Goal: Transaction & Acquisition: Subscribe to service/newsletter

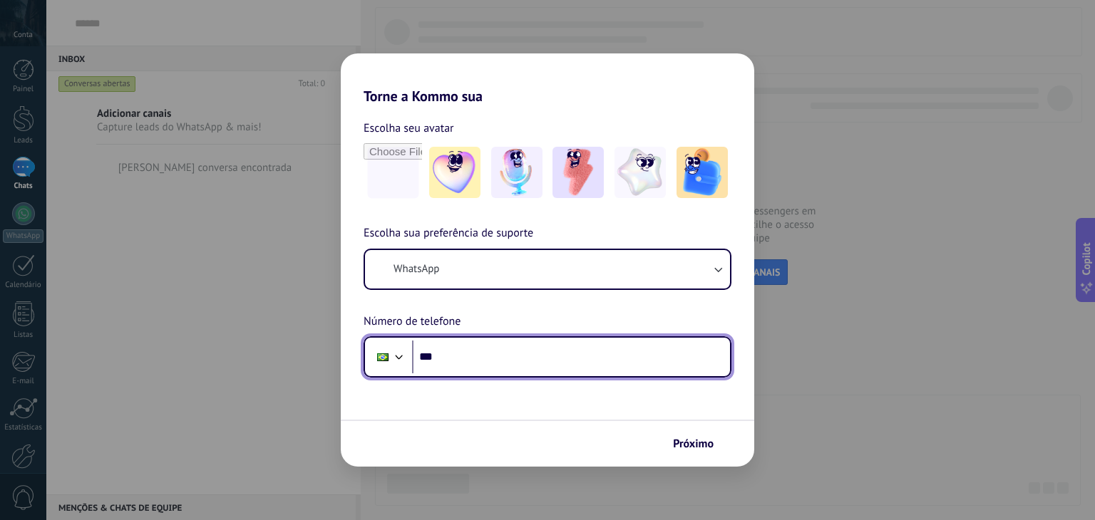
click at [492, 362] on input "***" at bounding box center [571, 357] width 318 height 33
click at [525, 356] on input "**********" at bounding box center [571, 357] width 318 height 33
click at [462, 360] on input "**********" at bounding box center [571, 357] width 318 height 33
type input "**********"
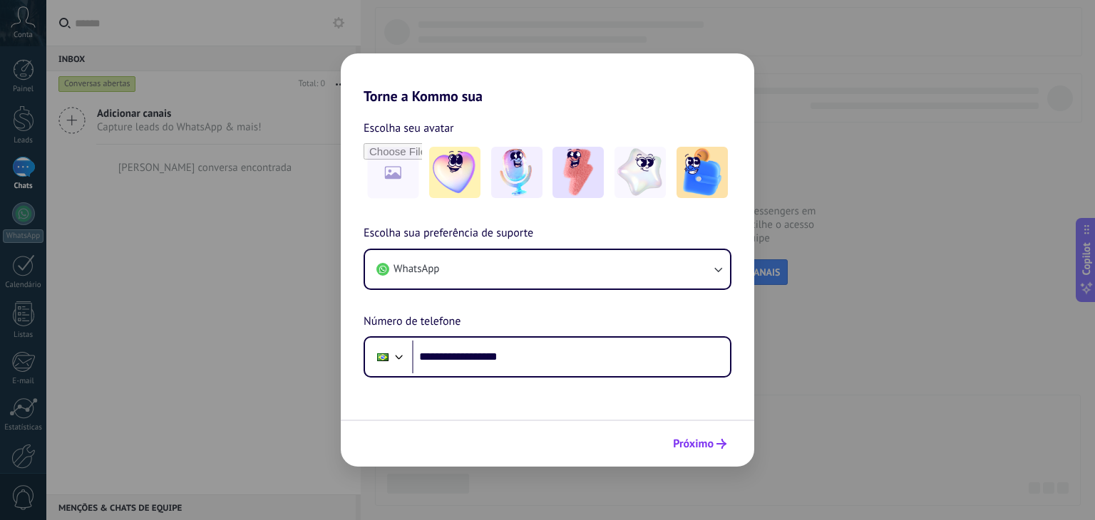
click at [692, 444] on span "Próximo" at bounding box center [693, 444] width 41 height 10
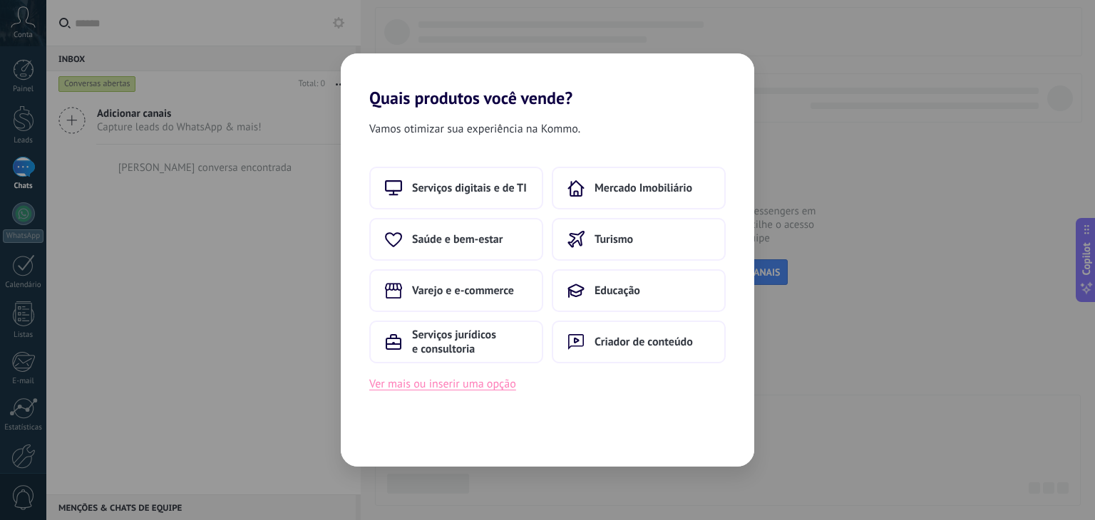
click at [473, 389] on button "Ver mais ou inserir uma opção" at bounding box center [442, 384] width 147 height 19
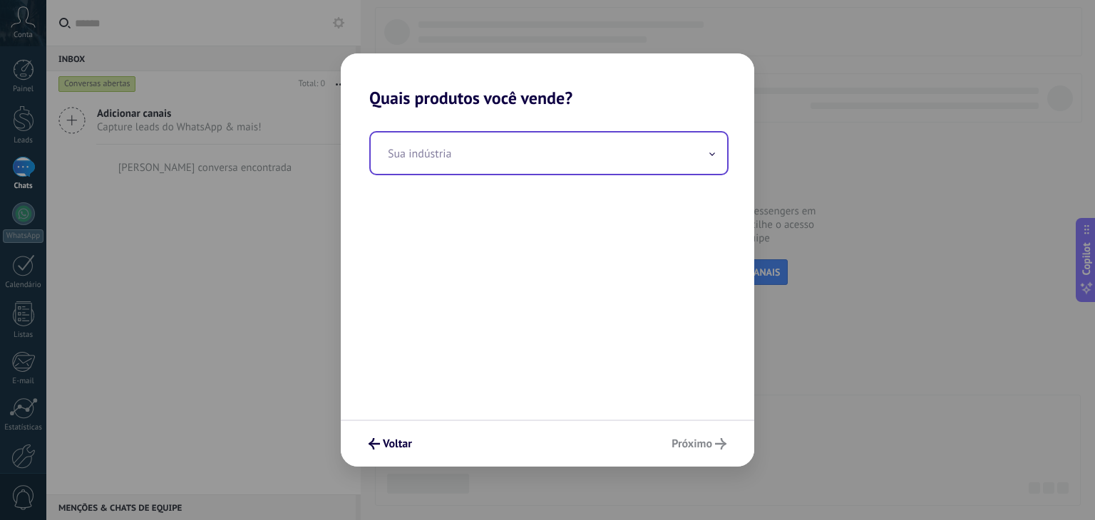
click at [448, 160] on input "text" at bounding box center [549, 153] width 356 height 41
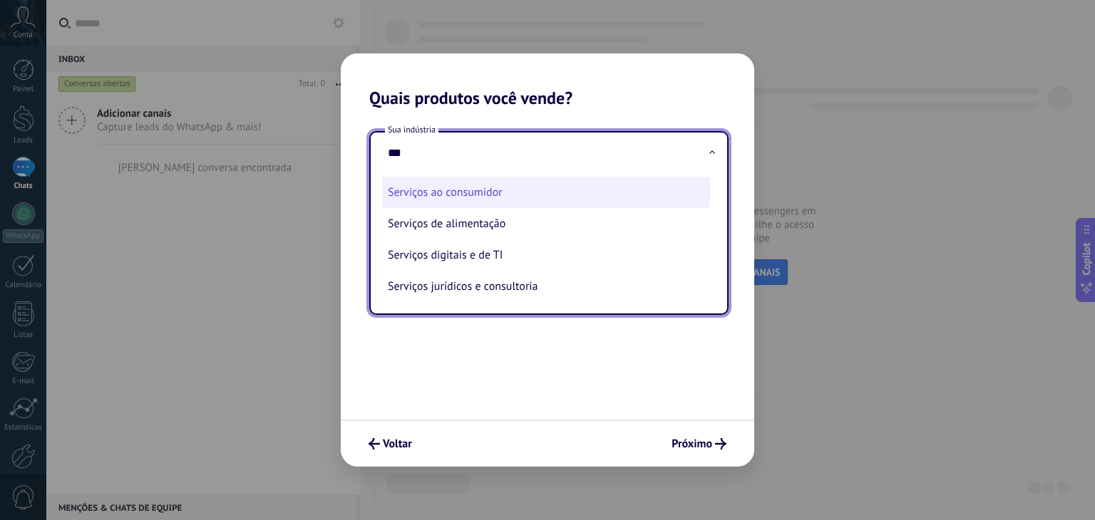
click at [505, 200] on li "Serviços ao consumidor" at bounding box center [546, 192] width 328 height 31
type input "**********"
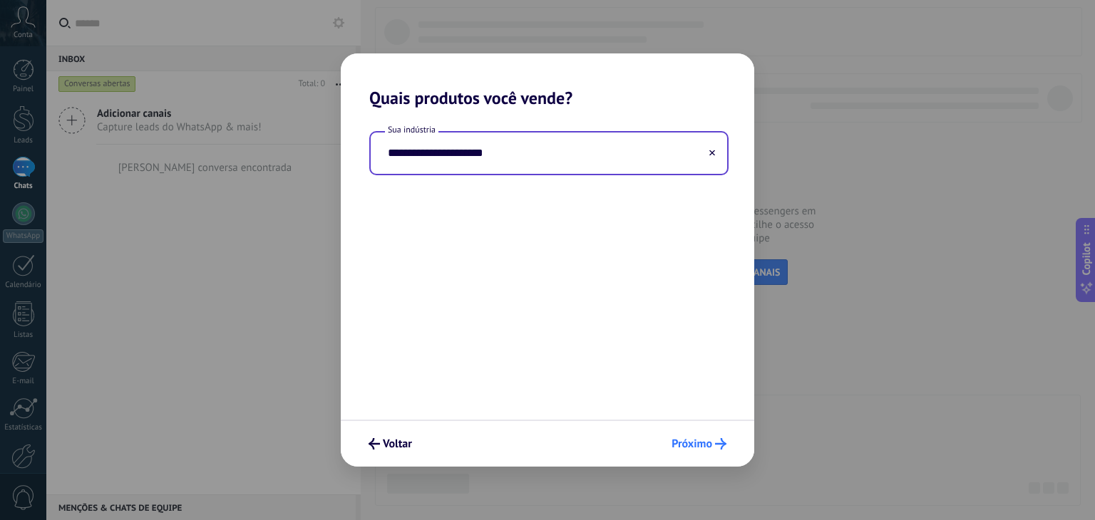
click at [706, 446] on span "Próximo" at bounding box center [692, 444] width 41 height 10
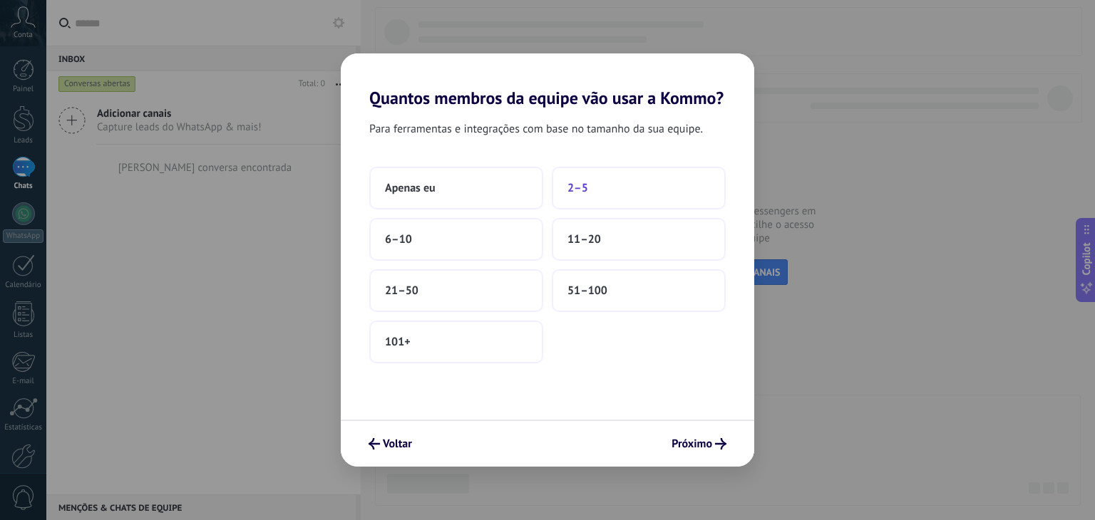
click at [590, 210] on button "2–5" at bounding box center [639, 188] width 174 height 43
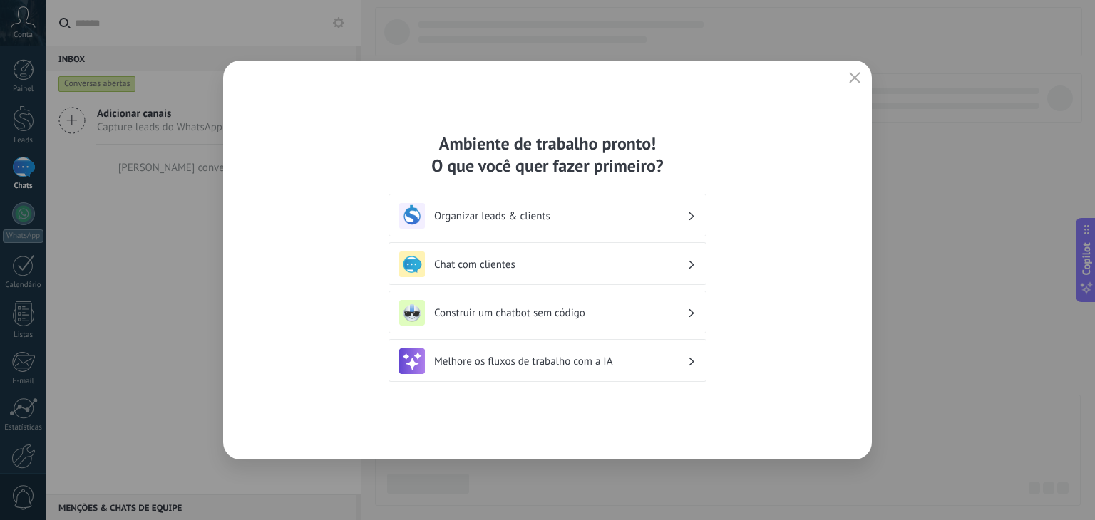
click at [647, 277] on div "Chat com clientes" at bounding box center [547, 265] width 297 height 26
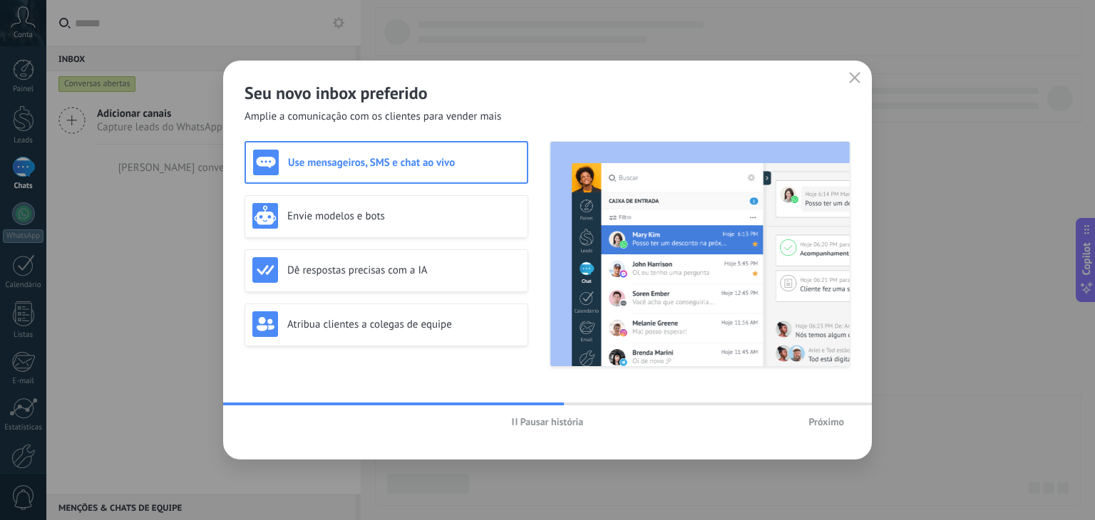
click at [389, 170] on div "Use mensageiros, SMS e chat ao vivo" at bounding box center [386, 163] width 267 height 26
click at [841, 421] on span "Próximo" at bounding box center [826, 422] width 36 height 10
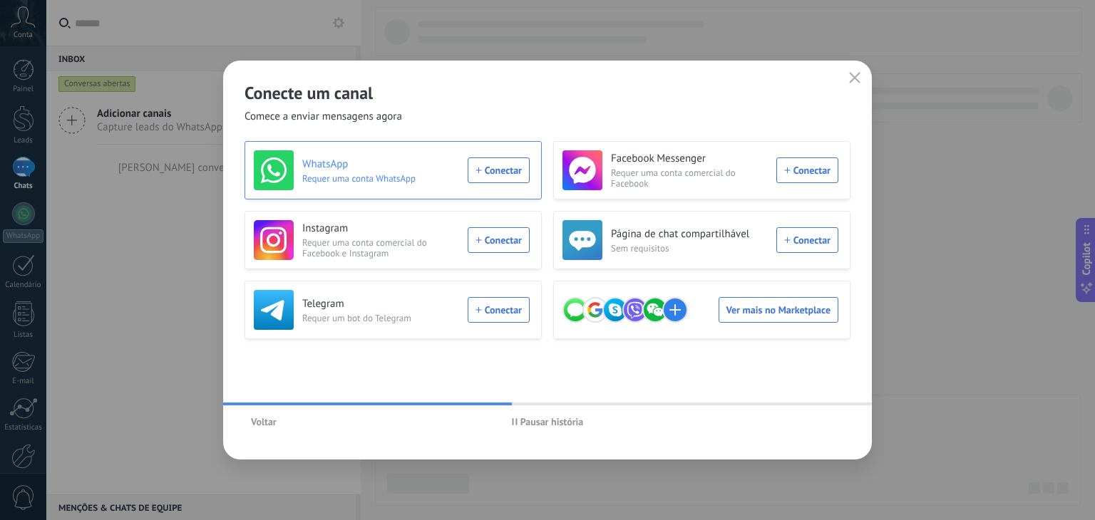
click at [513, 173] on div "WhatsApp Requer uma conta WhatsApp Conectar" at bounding box center [392, 170] width 276 height 40
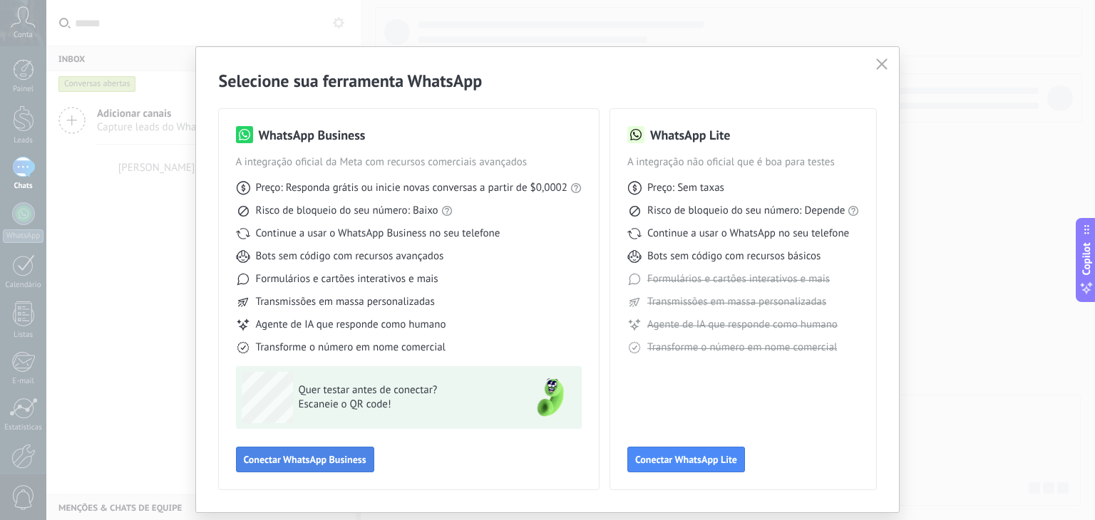
click at [336, 457] on span "Conectar WhatsApp Business" at bounding box center [305, 460] width 123 height 10
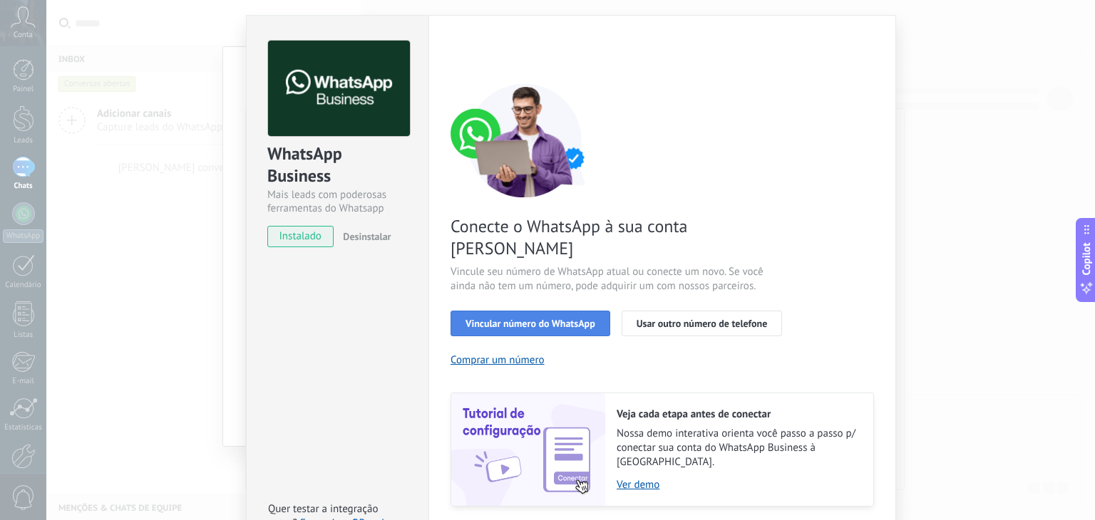
scroll to position [51, 0]
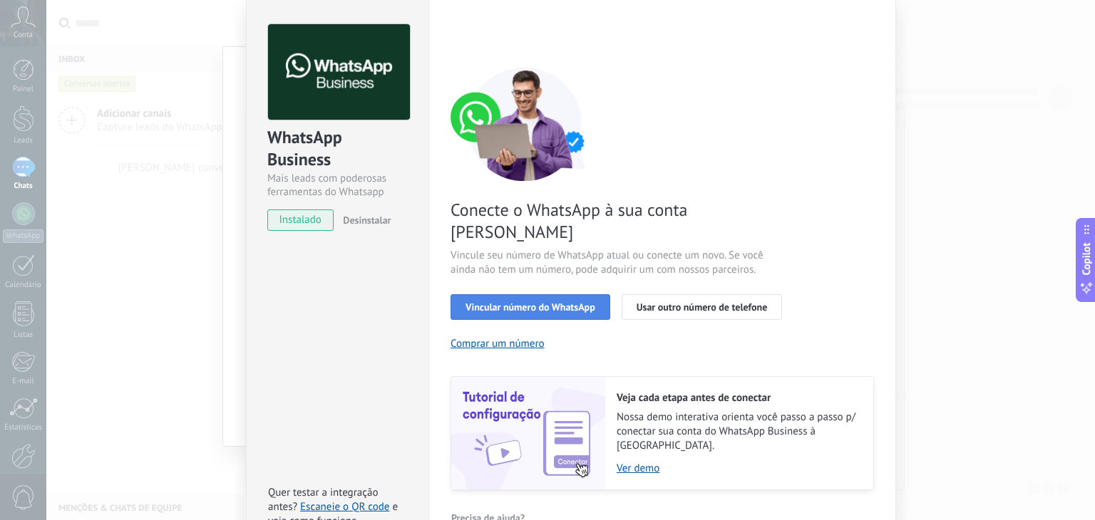
click at [587, 294] on button "Vincular número do WhatsApp" at bounding box center [531, 307] width 160 height 26
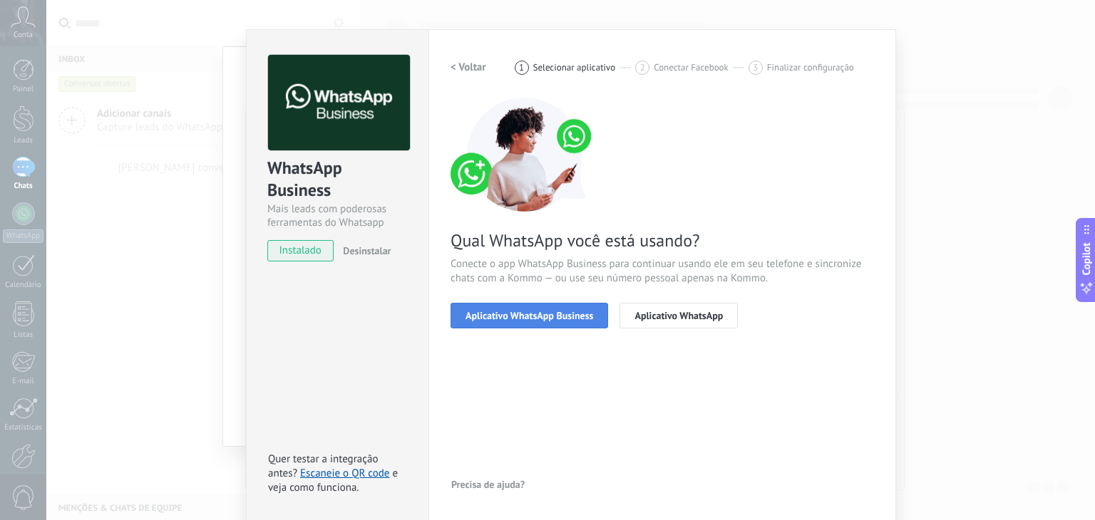
click at [528, 311] on span "Aplicativo WhatsApp Business" at bounding box center [529, 316] width 128 height 10
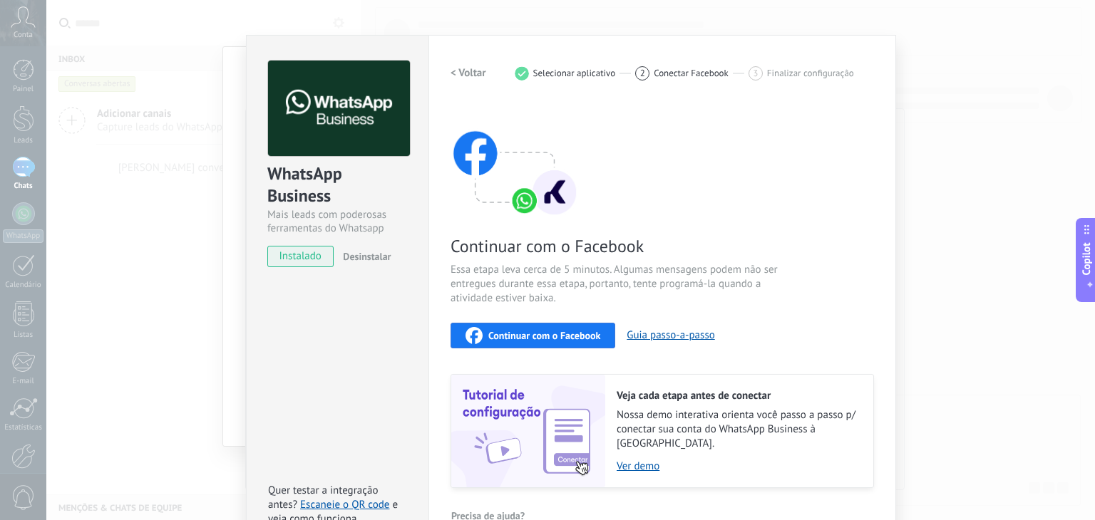
scroll to position [0, 0]
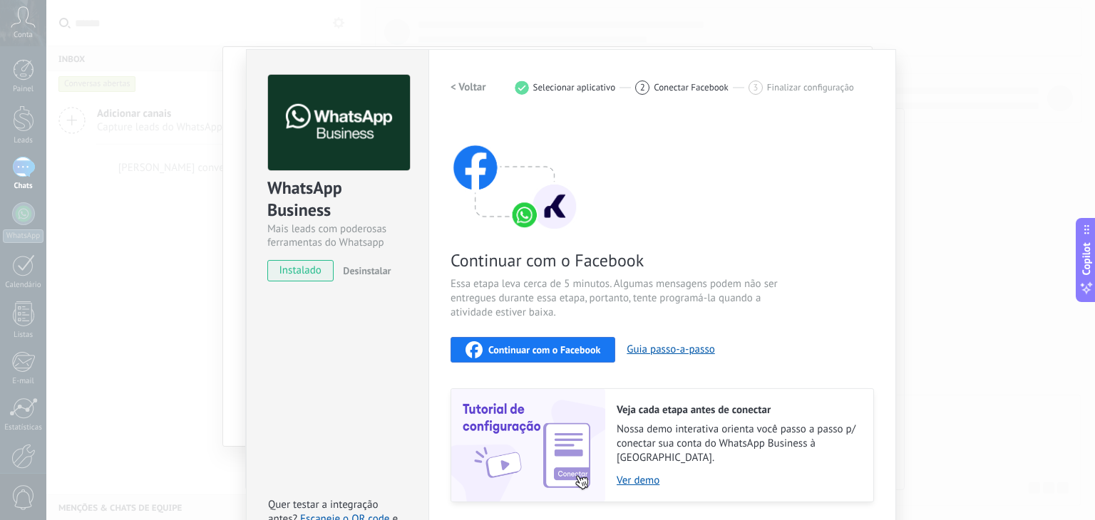
click at [149, 339] on div "WhatsApp Business Mais leads com poderosas ferramentas do Whatsapp instalado De…" at bounding box center [570, 260] width 1049 height 520
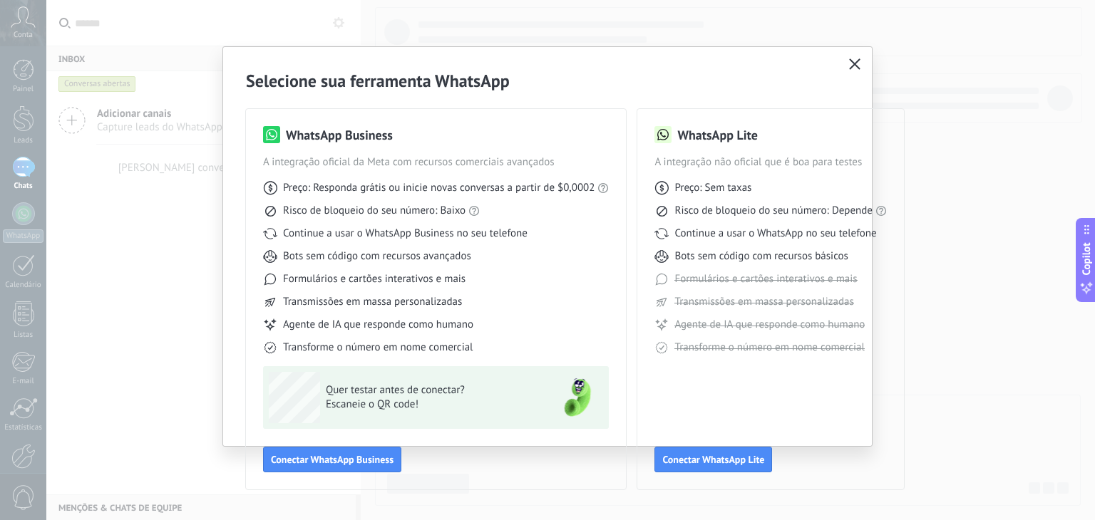
click at [858, 61] on icon "button" at bounding box center [854, 63] width 11 height 11
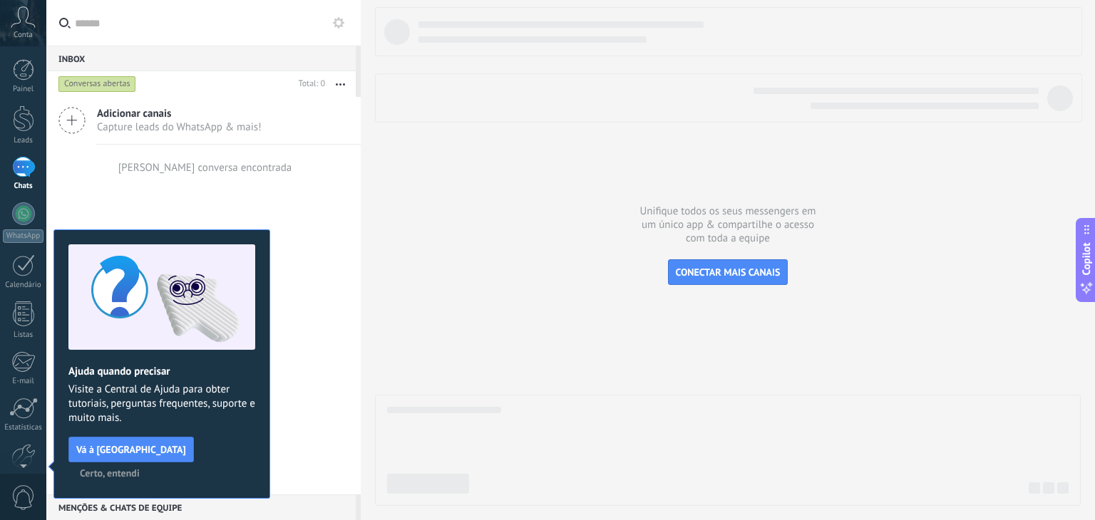
click at [23, 37] on span "Conta" at bounding box center [23, 35] width 19 height 9
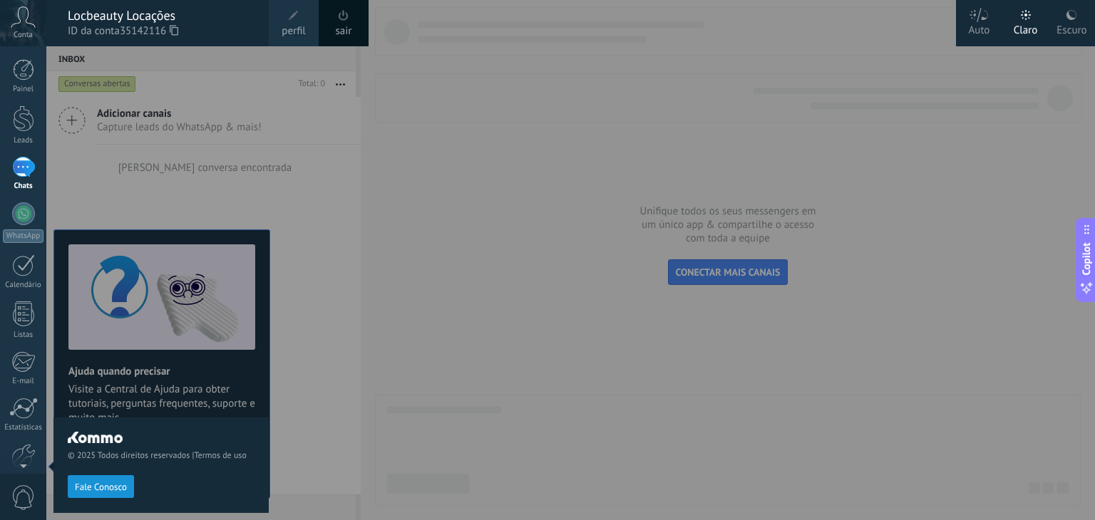
click at [24, 168] on div at bounding box center [23, 167] width 23 height 21
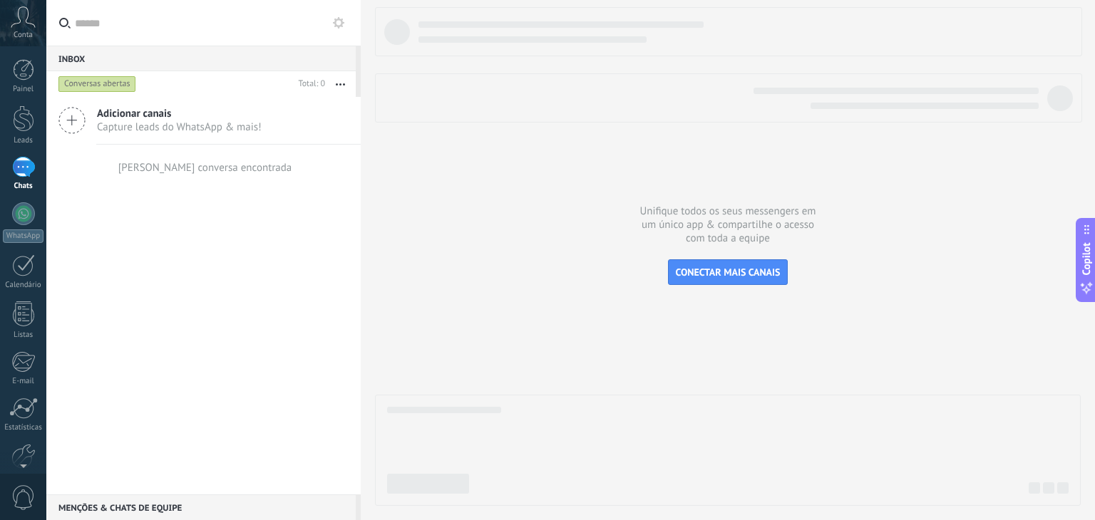
click at [89, 81] on div "Conversas abertas" at bounding box center [97, 84] width 78 height 17
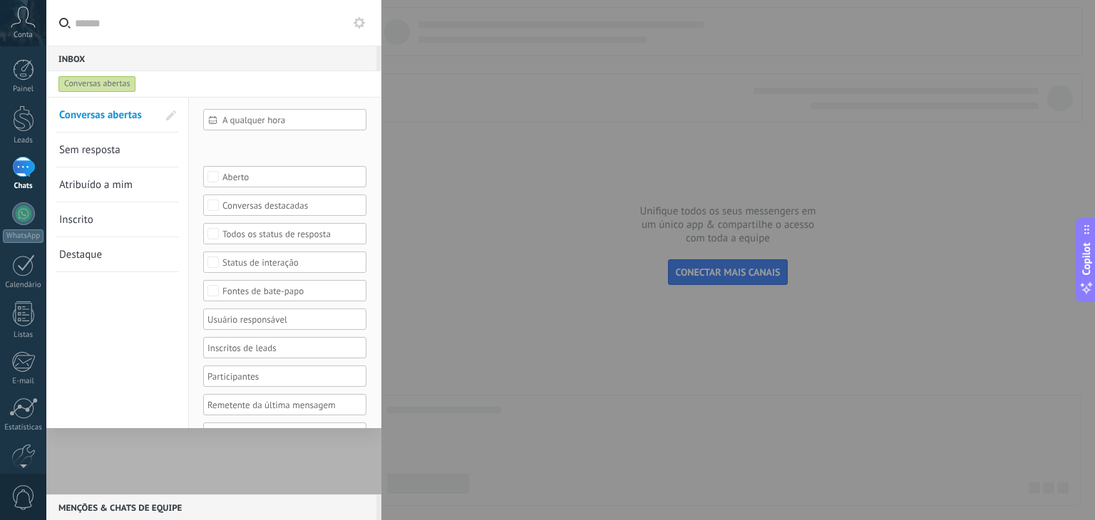
click at [113, 82] on div "Conversas abertas" at bounding box center [97, 84] width 78 height 17
click at [40, 62] on link "Painel" at bounding box center [23, 76] width 46 height 35
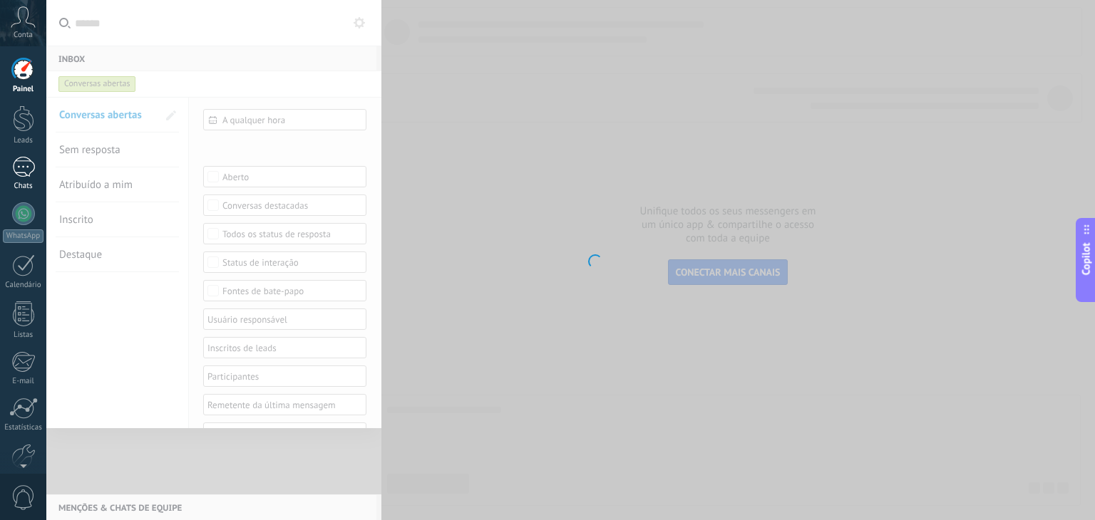
click at [35, 168] on link "Chats" at bounding box center [23, 174] width 46 height 34
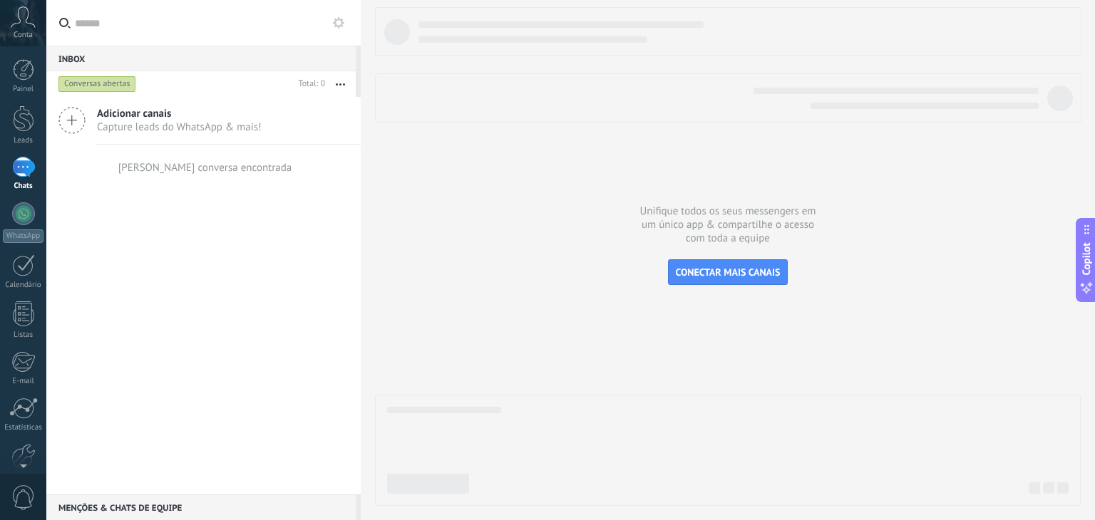
click at [130, 123] on span "Capture leads do WhatsApp & mais!" at bounding box center [179, 127] width 165 height 14
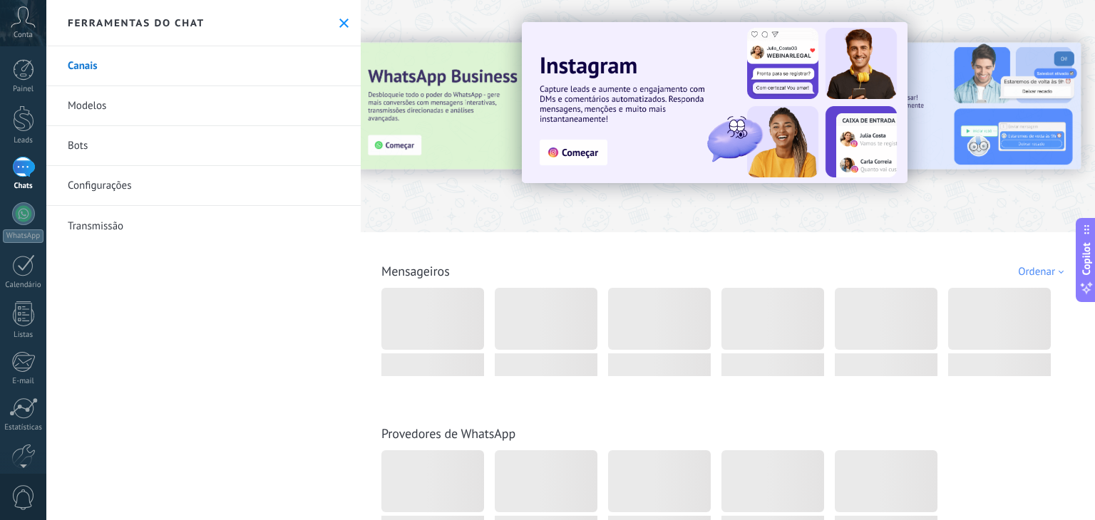
click at [339, 23] on use at bounding box center [343, 23] width 9 height 9
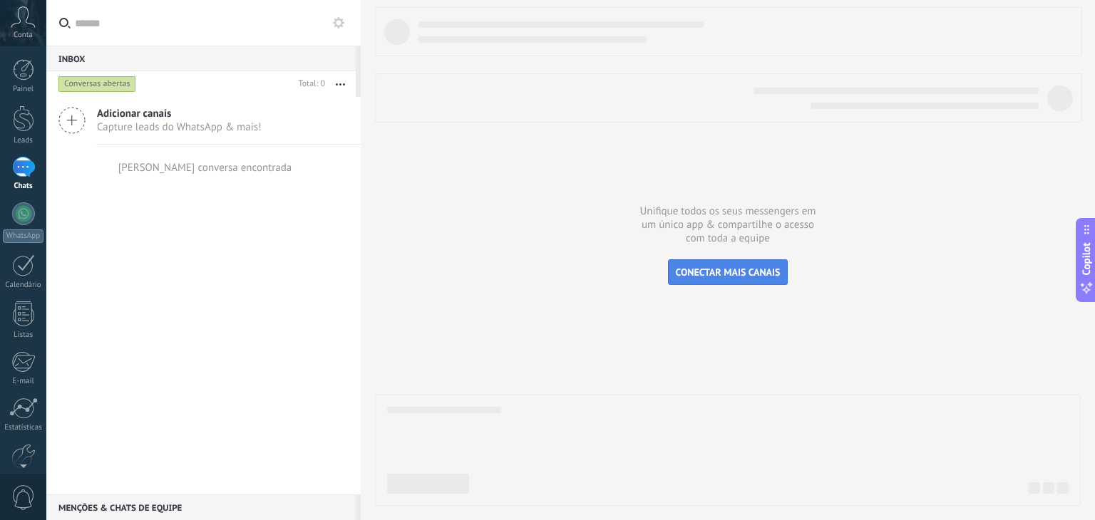
click at [732, 273] on span "CONECTAR MAIS CANAIS" at bounding box center [728, 272] width 105 height 13
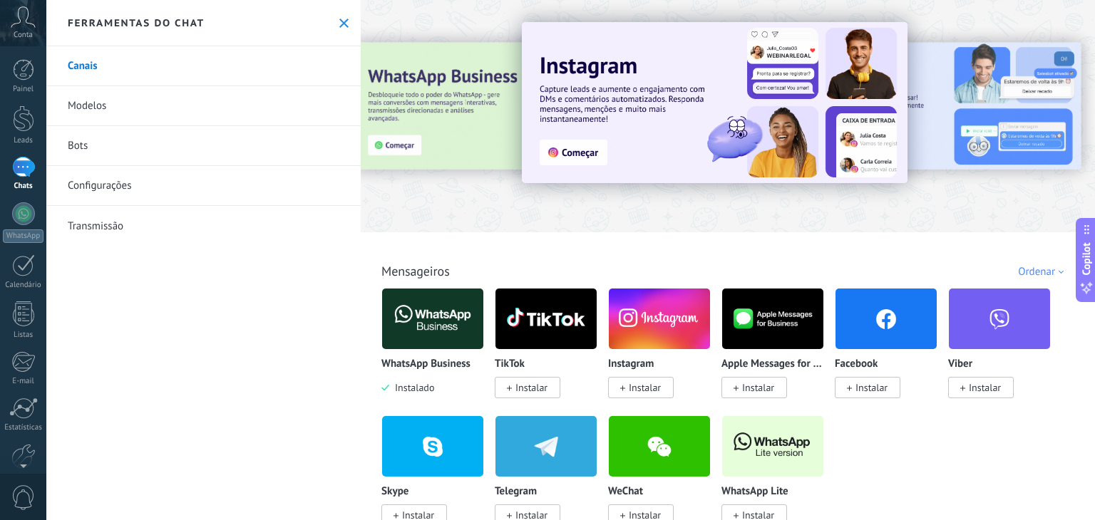
click at [425, 143] on div at bounding box center [378, 115] width 312 height 128
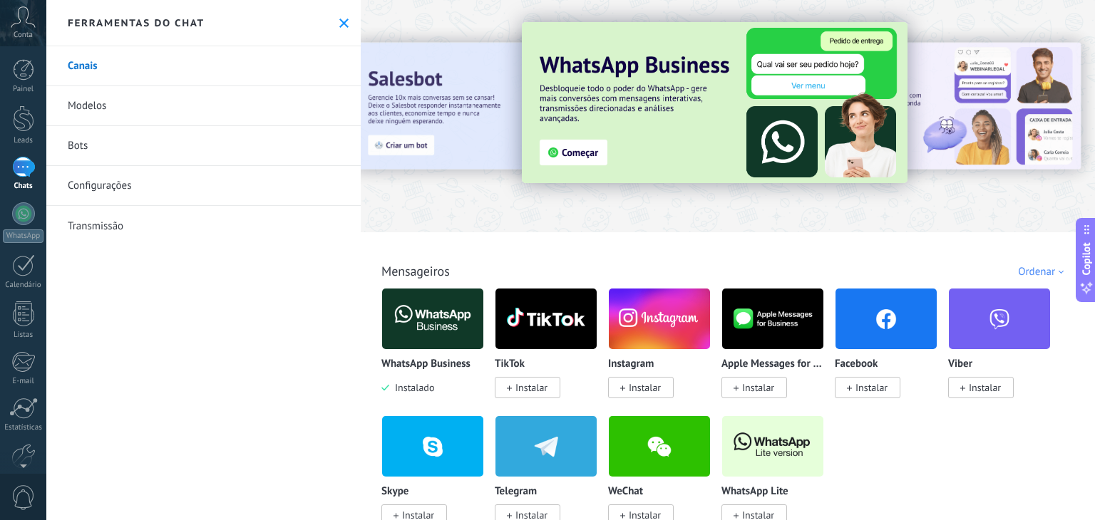
click at [587, 151] on img at bounding box center [715, 102] width 386 height 161
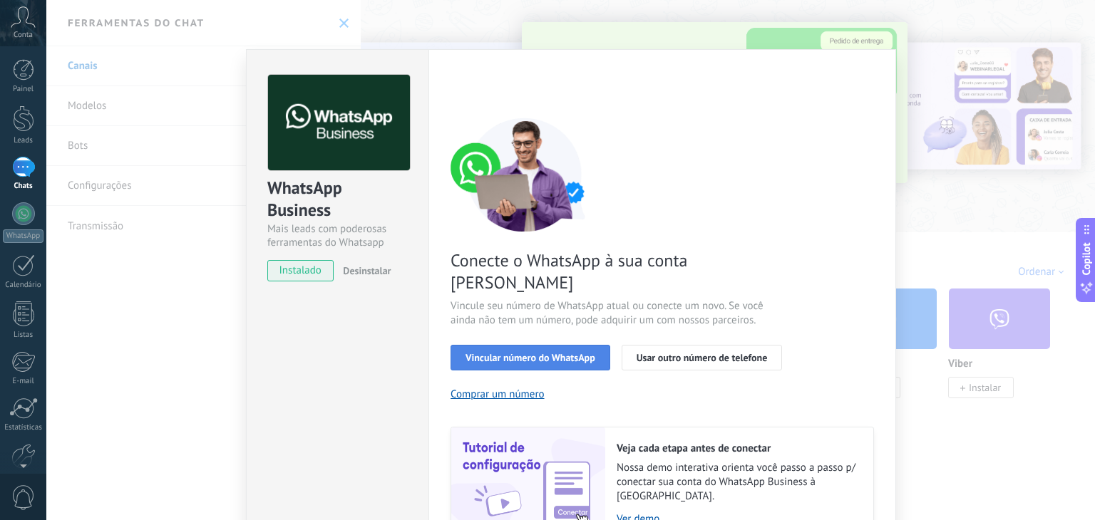
click at [521, 353] on span "Vincular número do WhatsApp" at bounding box center [530, 358] width 130 height 10
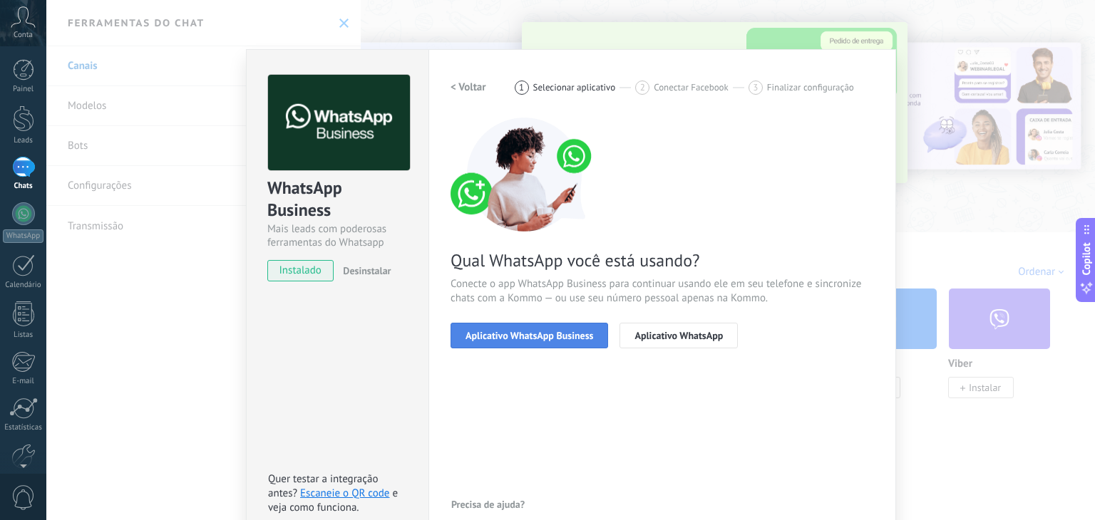
click at [553, 342] on button "Aplicativo WhatsApp Business" at bounding box center [530, 336] width 158 height 26
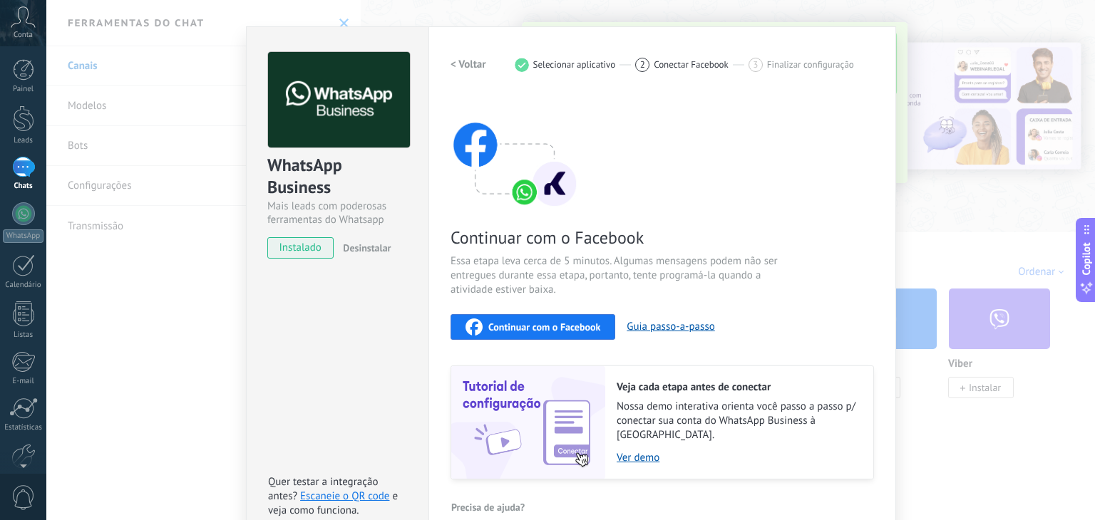
scroll to position [34, 0]
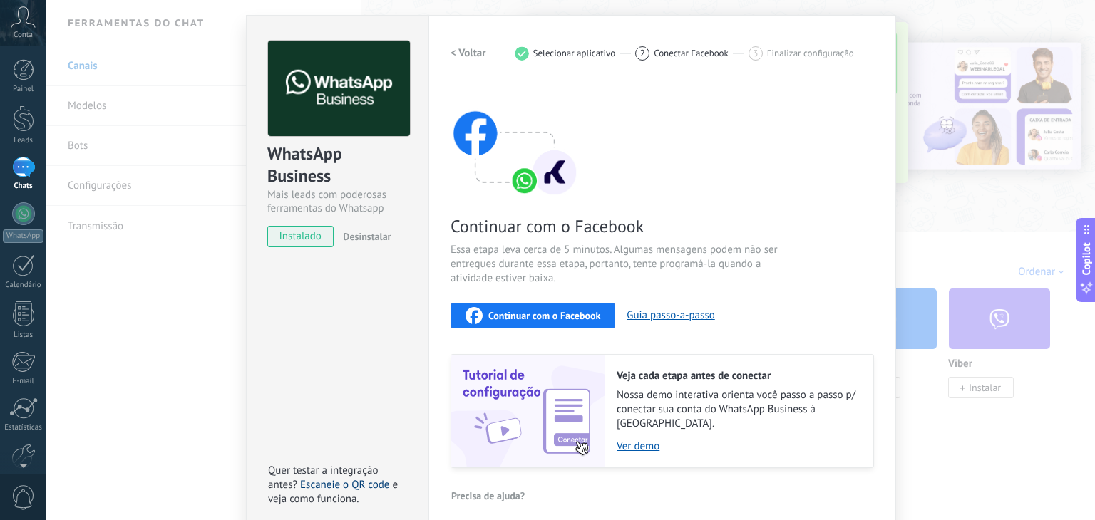
click at [342, 478] on link "Escaneie o QR code" at bounding box center [344, 485] width 89 height 14
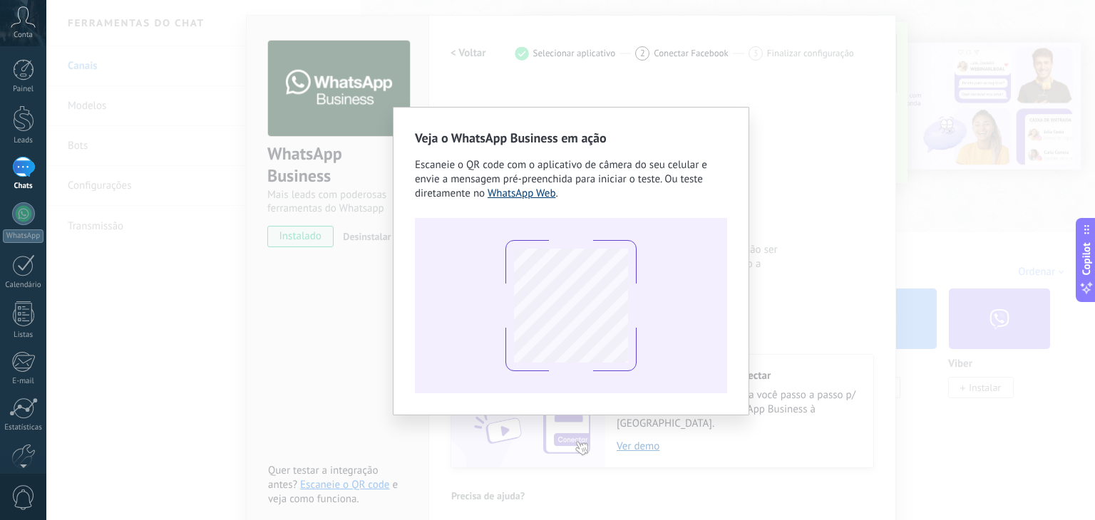
click at [537, 192] on link "WhatsApp Web" at bounding box center [522, 194] width 68 height 14
click at [336, 408] on div "Veja o WhatsApp Business em ação Escaneie o QR code com o aplicativo de câmera …" at bounding box center [570, 260] width 1049 height 520
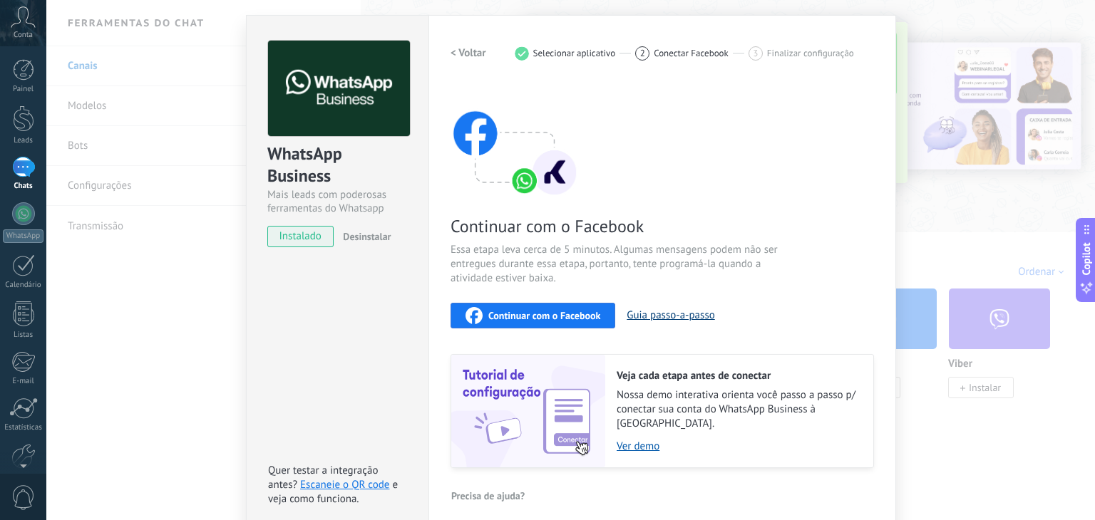
click at [686, 317] on button "Guia passo-a-passo" at bounding box center [671, 316] width 88 height 14
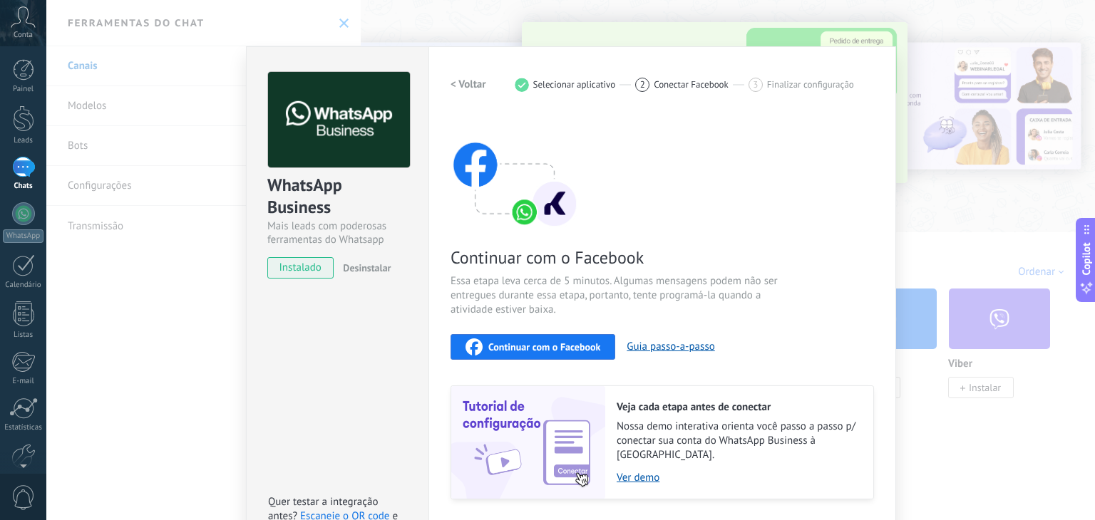
scroll to position [0, 0]
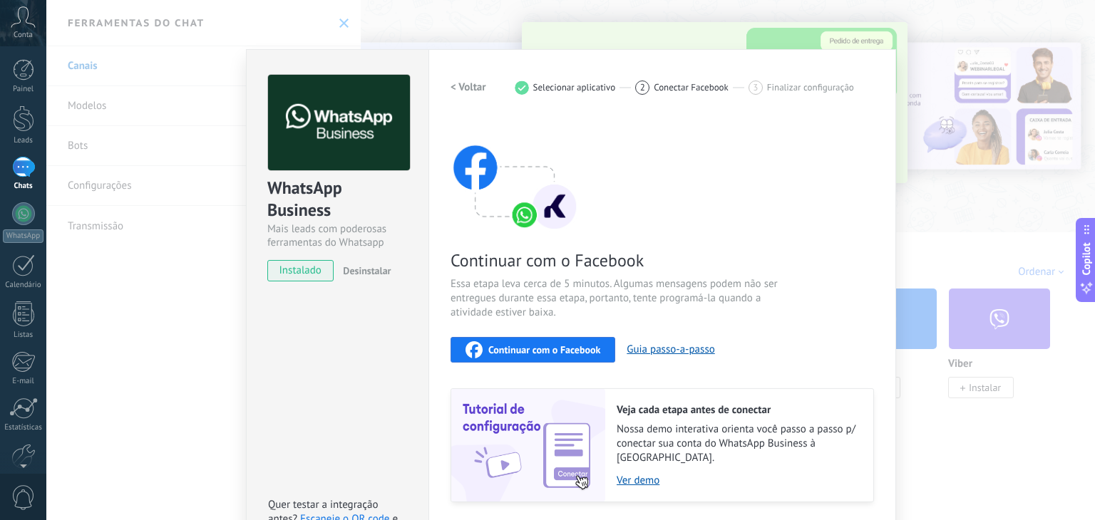
click at [308, 265] on span "instalado" at bounding box center [300, 270] width 65 height 21
click at [356, 355] on div "WhatsApp Business Mais leads com poderosas ferramentas do Whatsapp instalado De…" at bounding box center [337, 308] width 182 height 518
click at [585, 354] on span "Continuar com o Facebook" at bounding box center [544, 350] width 112 height 10
click at [467, 81] on h2 "< Voltar" at bounding box center [469, 88] width 36 height 14
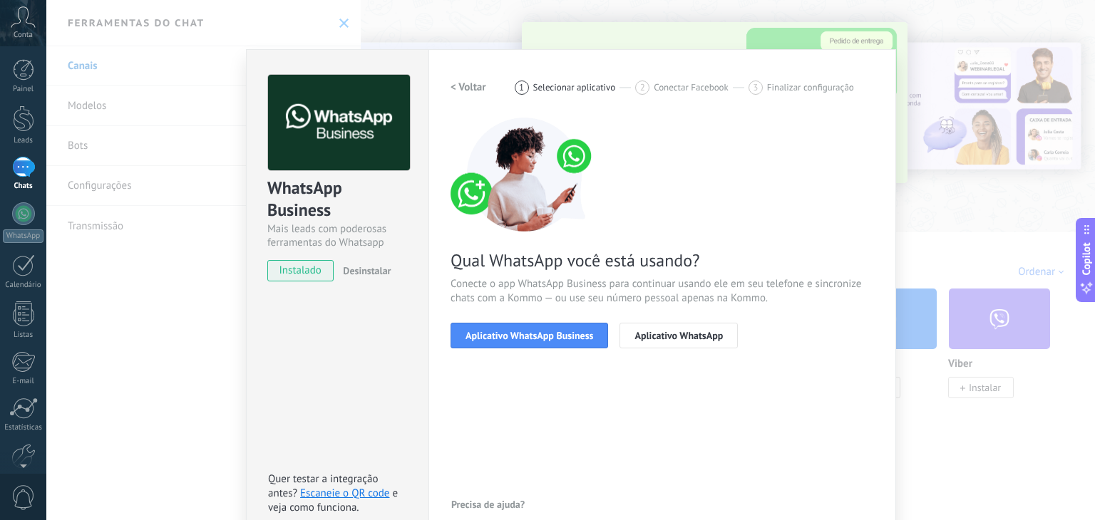
click at [476, 81] on h2 "< Voltar" at bounding box center [469, 88] width 36 height 14
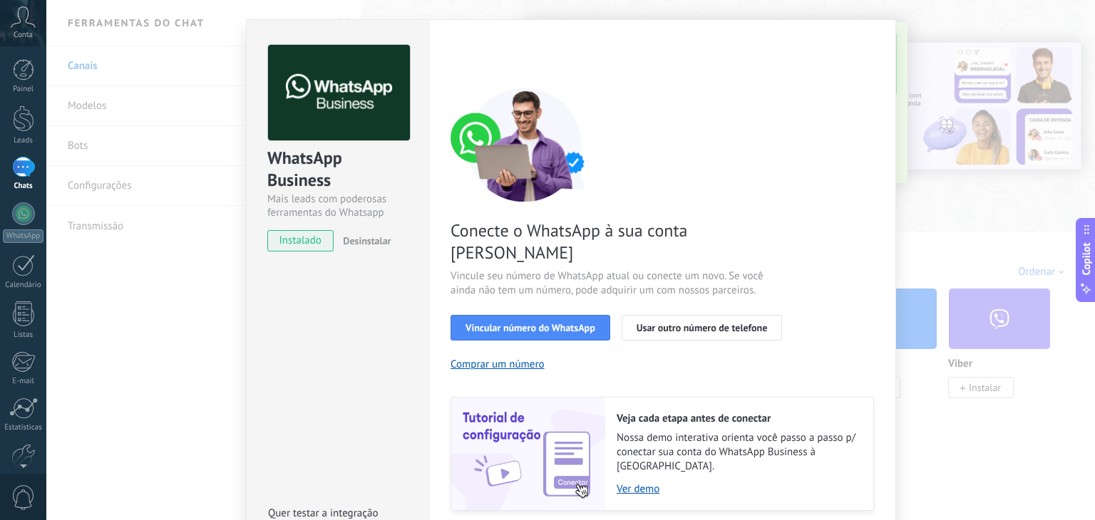
scroll to position [51, 0]
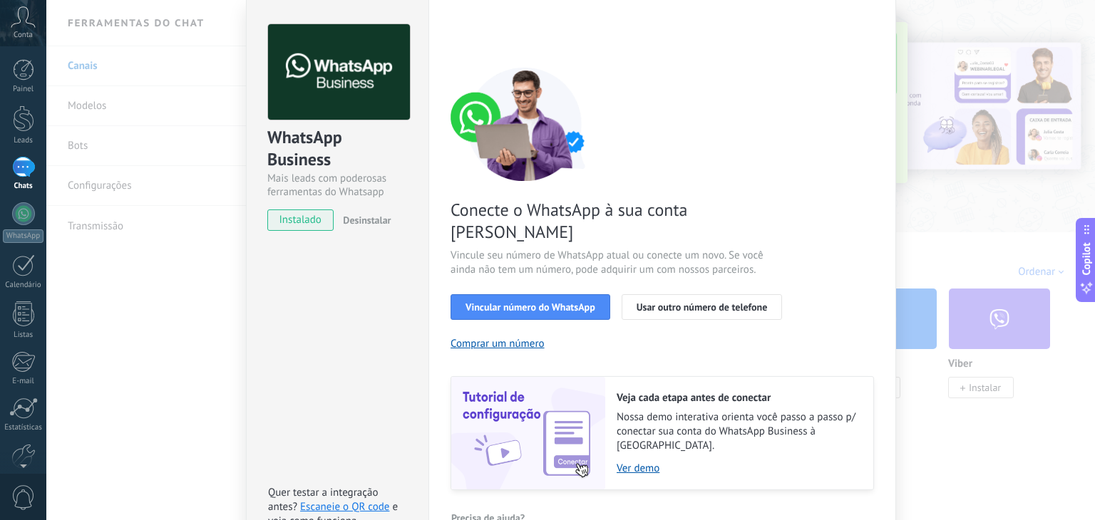
click at [24, 26] on icon at bounding box center [23, 16] width 25 height 21
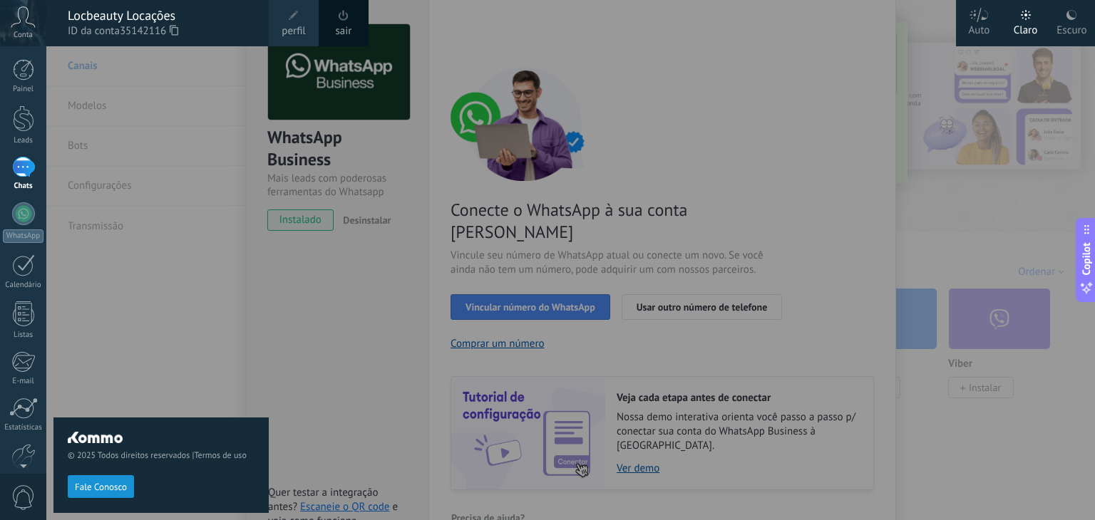
click at [297, 22] on span at bounding box center [294, 16] width 16 height 16
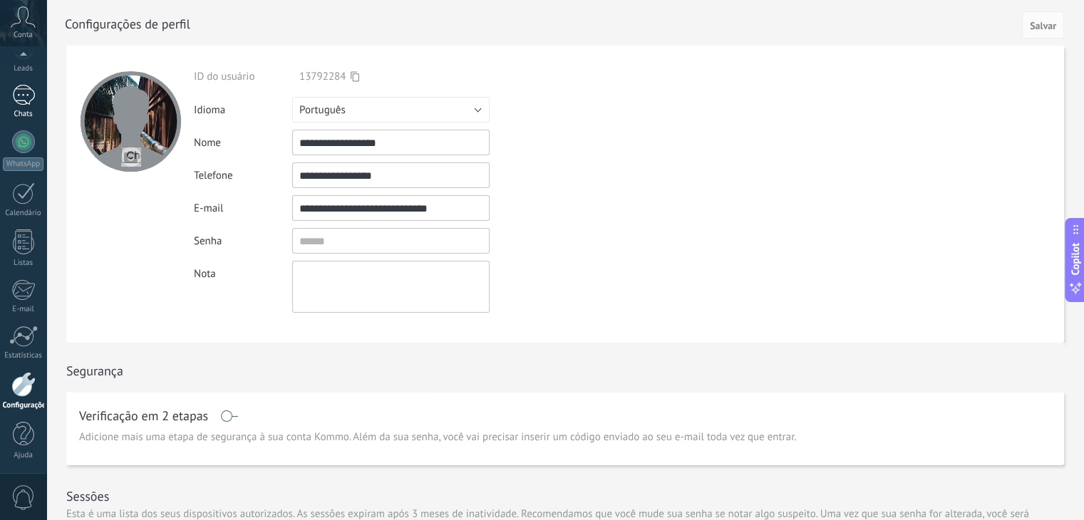
drag, startPoint x: 16, startPoint y: 93, endPoint x: 24, endPoint y: 102, distance: 11.1
click at [16, 93] on div at bounding box center [23, 95] width 23 height 21
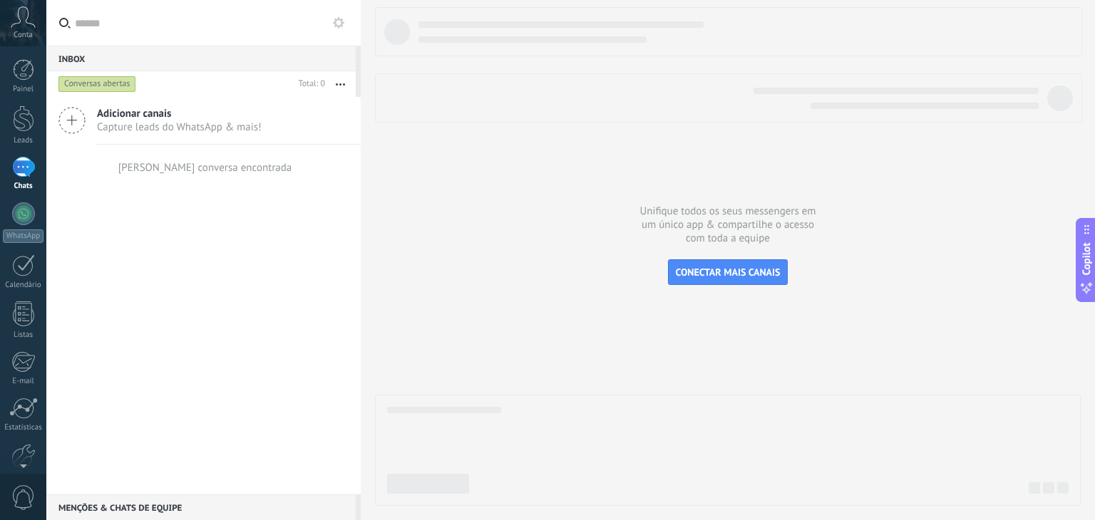
click at [57, 124] on div "Adicionar canais Capture leads do WhatsApp & mais!" at bounding box center [203, 121] width 314 height 48
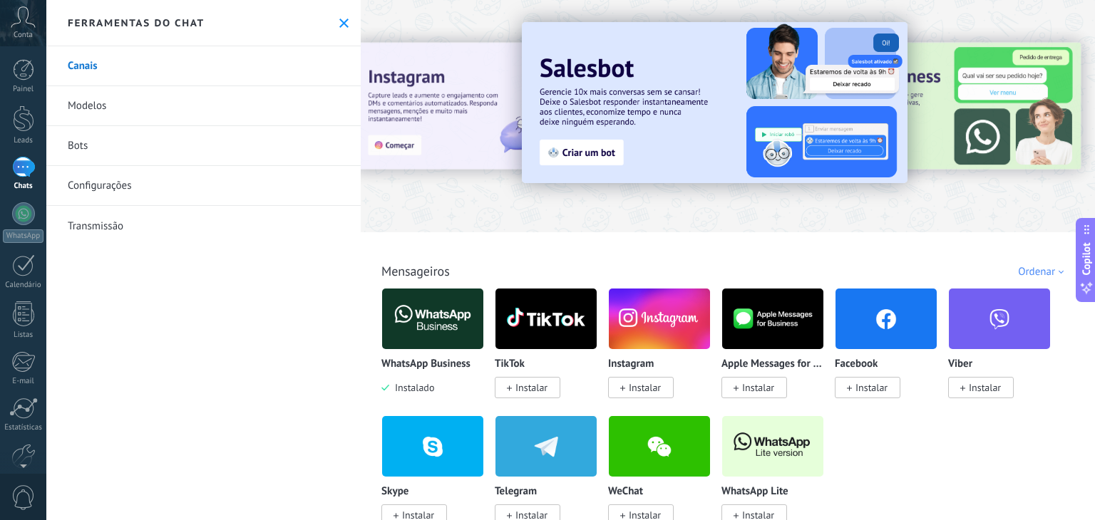
click at [81, 108] on link "Modelos" at bounding box center [203, 106] width 314 height 40
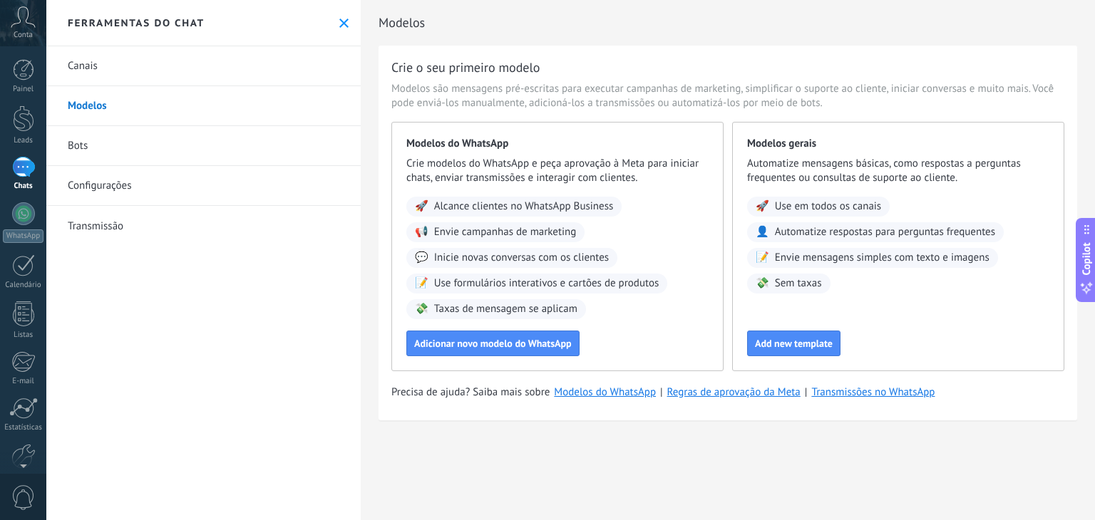
click at [86, 152] on link "Bots" at bounding box center [203, 146] width 314 height 40
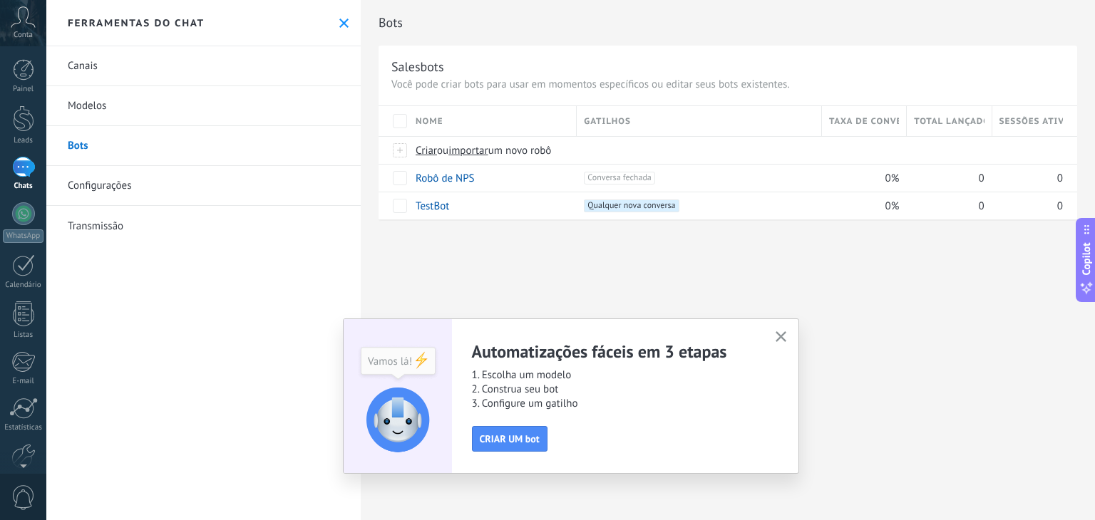
click at [97, 185] on link "Configurações" at bounding box center [203, 186] width 314 height 40
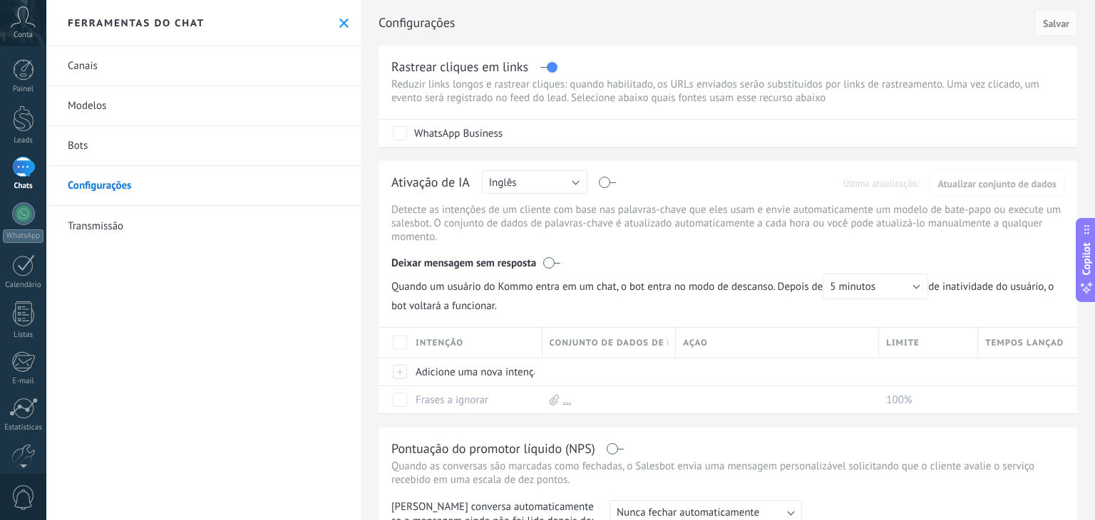
click at [111, 225] on link "Transmissão" at bounding box center [203, 226] width 314 height 40
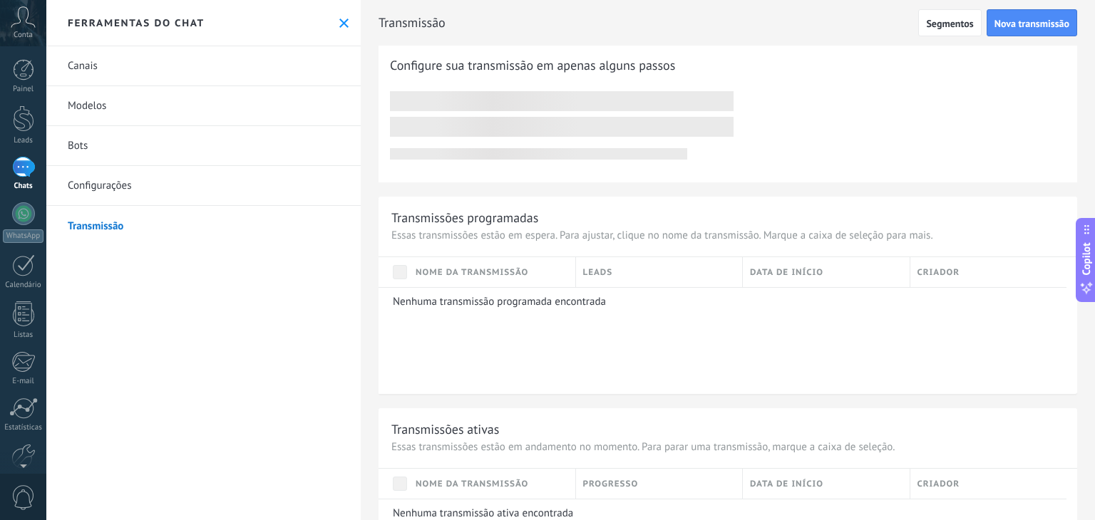
click at [81, 58] on link "Canais" at bounding box center [203, 66] width 314 height 40
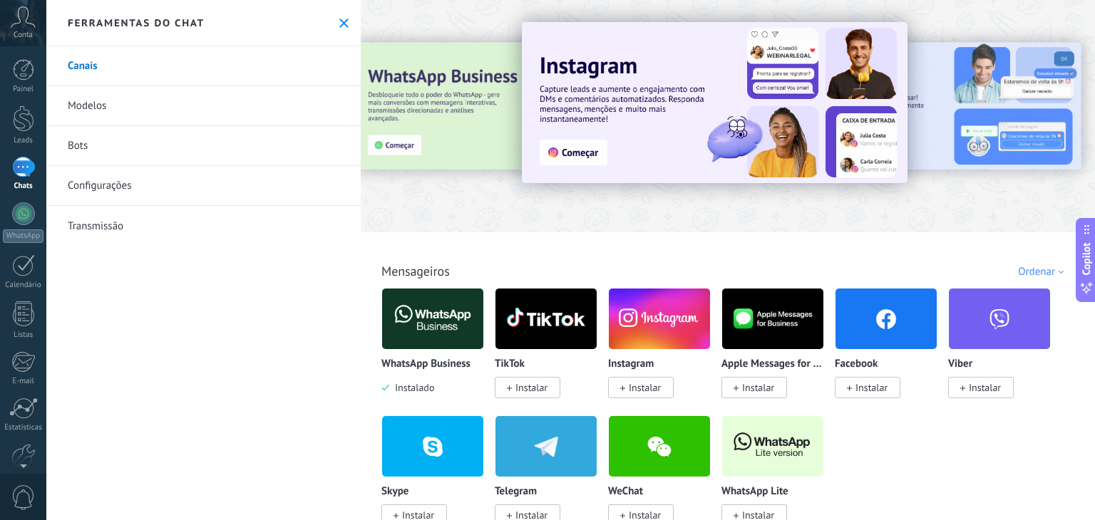
click at [401, 147] on div at bounding box center [378, 115] width 312 height 128
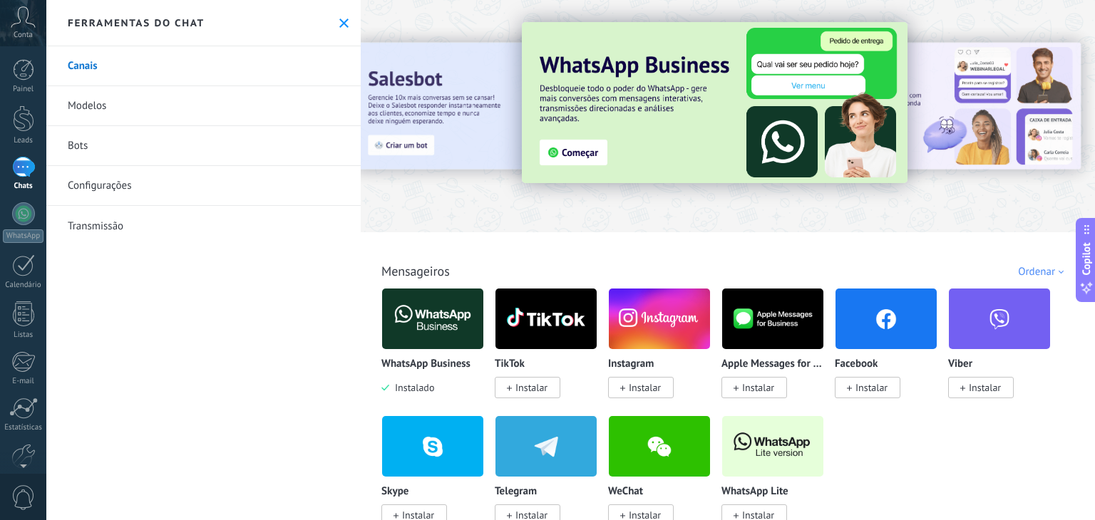
click at [585, 157] on img at bounding box center [715, 102] width 386 height 161
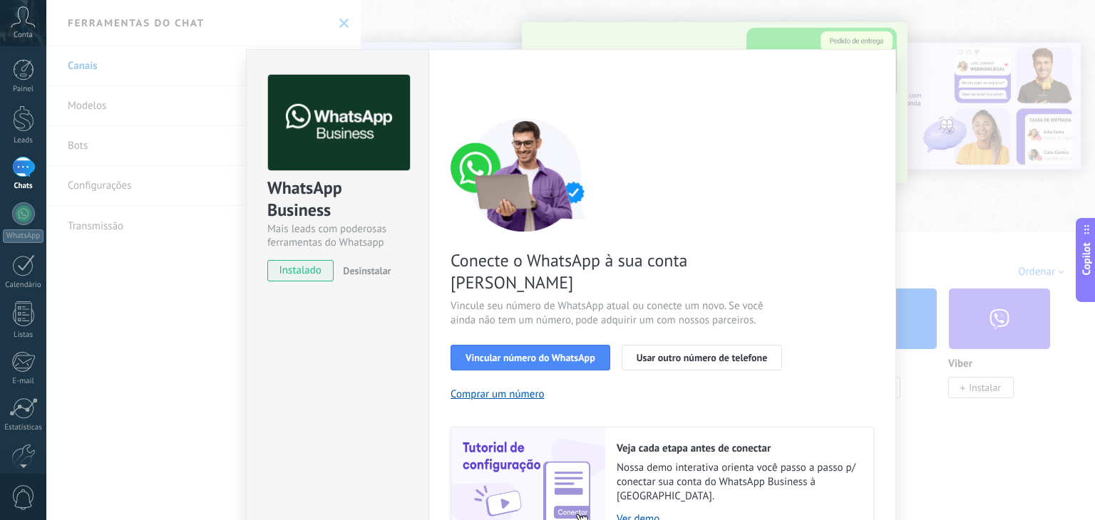
click at [861, 30] on div "WhatsApp Business Mais leads com poderosas ferramentas do Whatsapp instalado De…" at bounding box center [570, 260] width 1049 height 520
